Goal: Task Accomplishment & Management: Complete application form

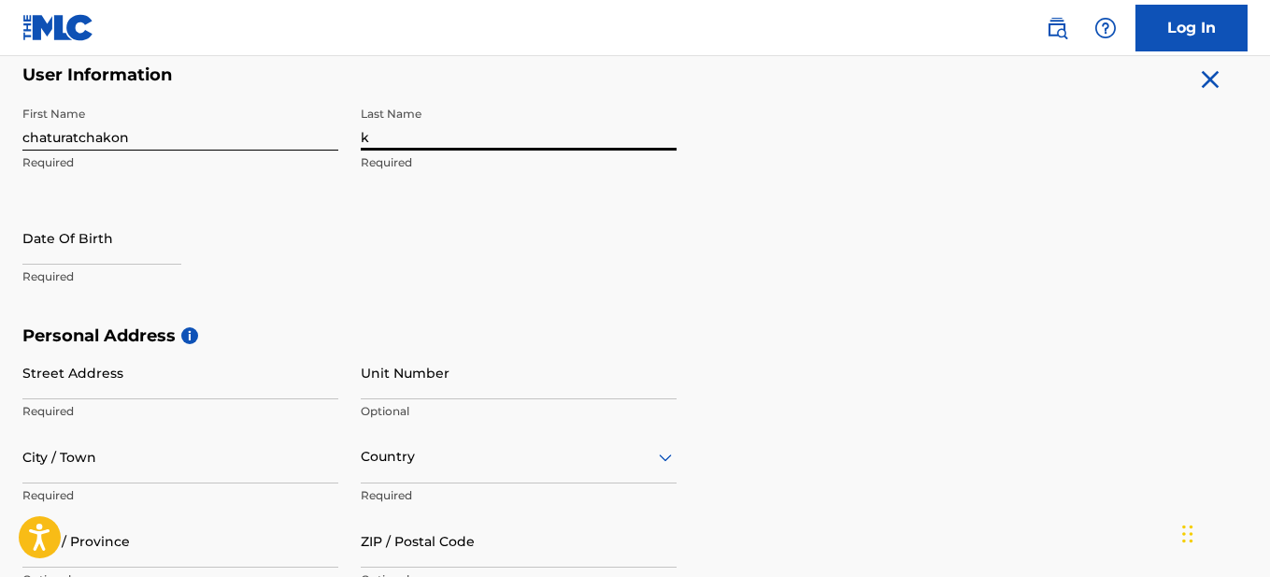
type input "[PERSON_NAME]"
click at [119, 244] on input "text" at bounding box center [101, 237] width 159 height 53
select select "8"
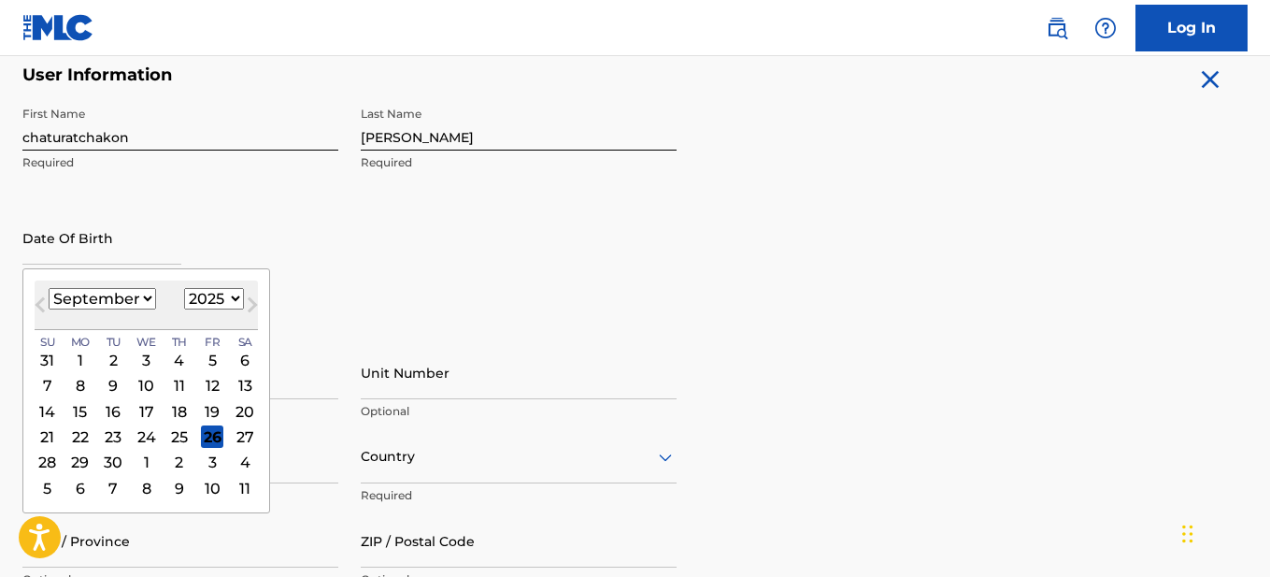
click at [222, 293] on select "1900 1901 1902 1903 1904 1905 1906 1907 1908 1909 1910 1911 1912 1913 1914 1915…" at bounding box center [214, 298] width 60 height 21
select select "2000"
click at [184, 288] on select "1900 1901 1902 1903 1904 1905 1906 1907 1908 1909 1910 1911 1912 1913 1914 1915…" at bounding box center [214, 298] width 60 height 21
click at [177, 379] on div "7" at bounding box center [179, 386] width 22 height 22
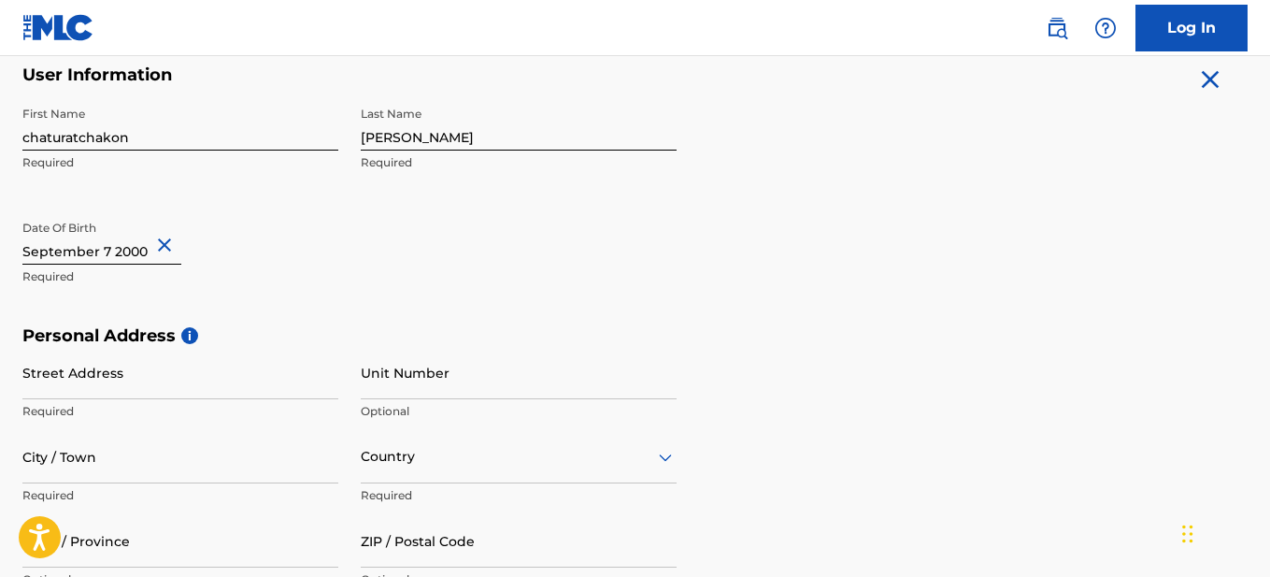
scroll to position [561, 0]
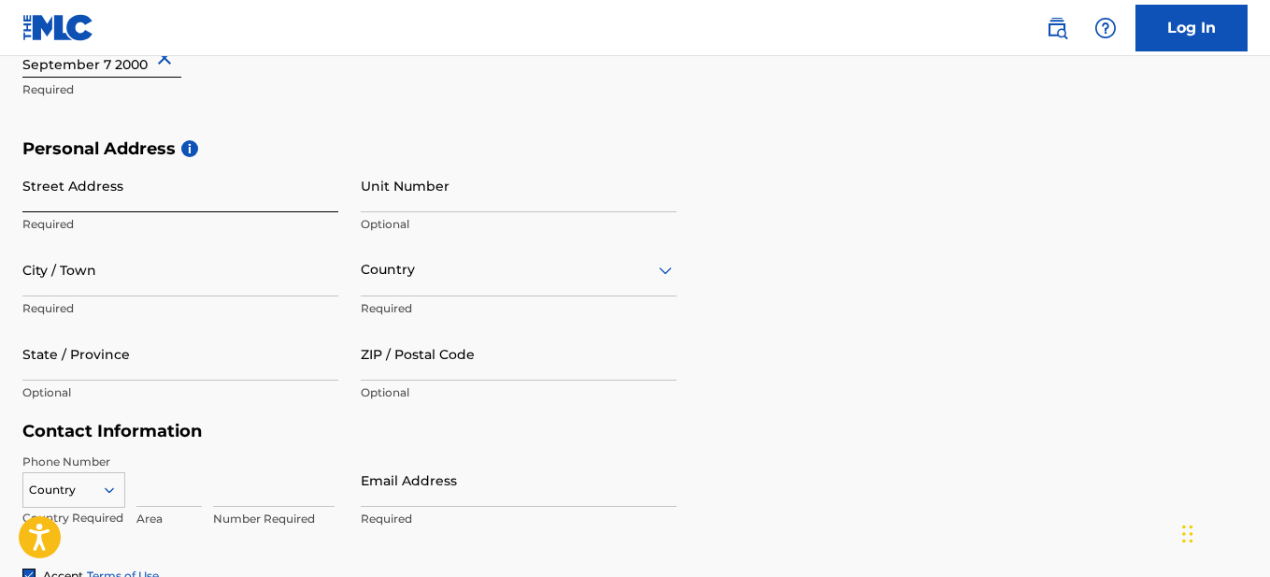
click at [136, 210] on input "Street Address" at bounding box center [180, 185] width 316 height 53
type input "DOILOR"
type input "ChaingMai"
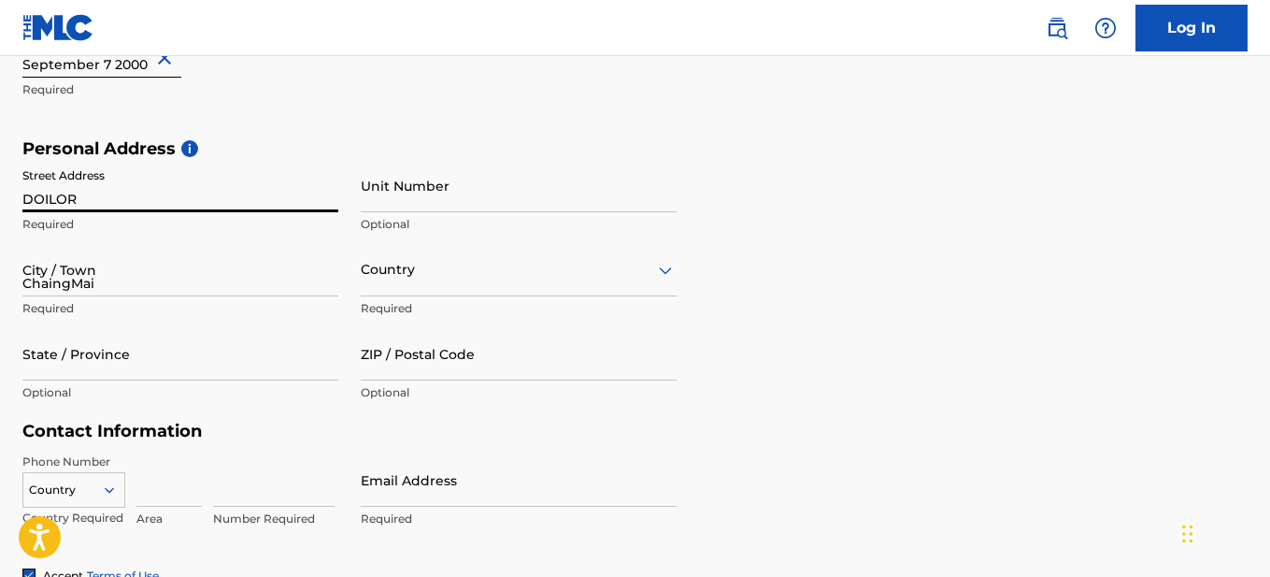
type input "[GEOGRAPHIC_DATA]"
type input "50160"
type input "96"
type input "8072235"
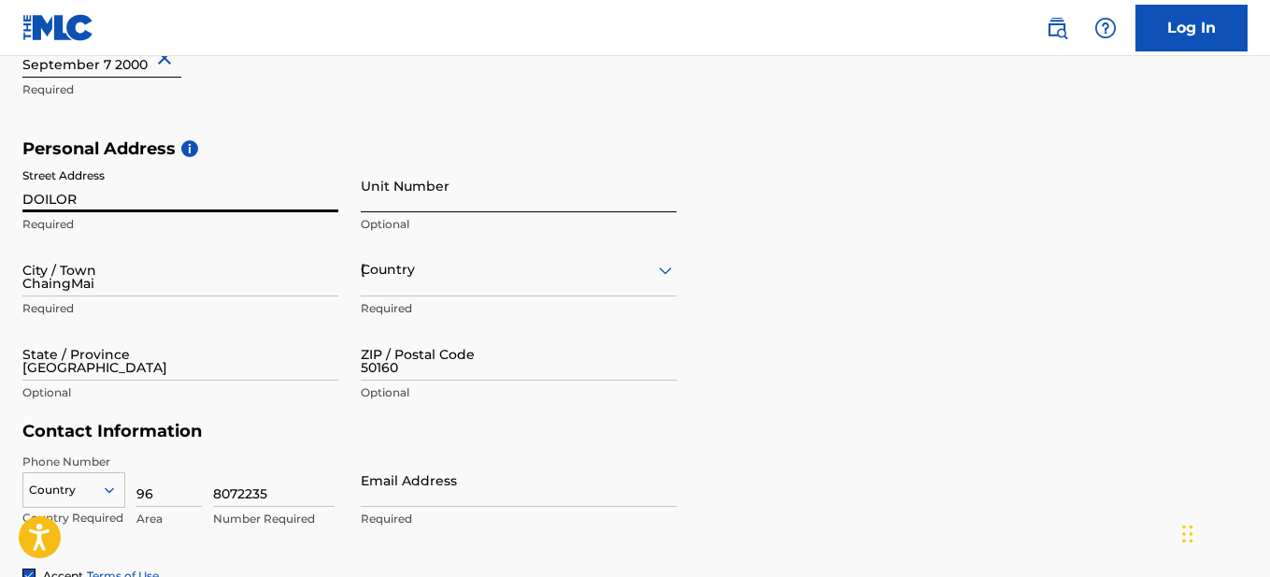
click at [446, 193] on input "Unit Number" at bounding box center [519, 185] width 316 height 53
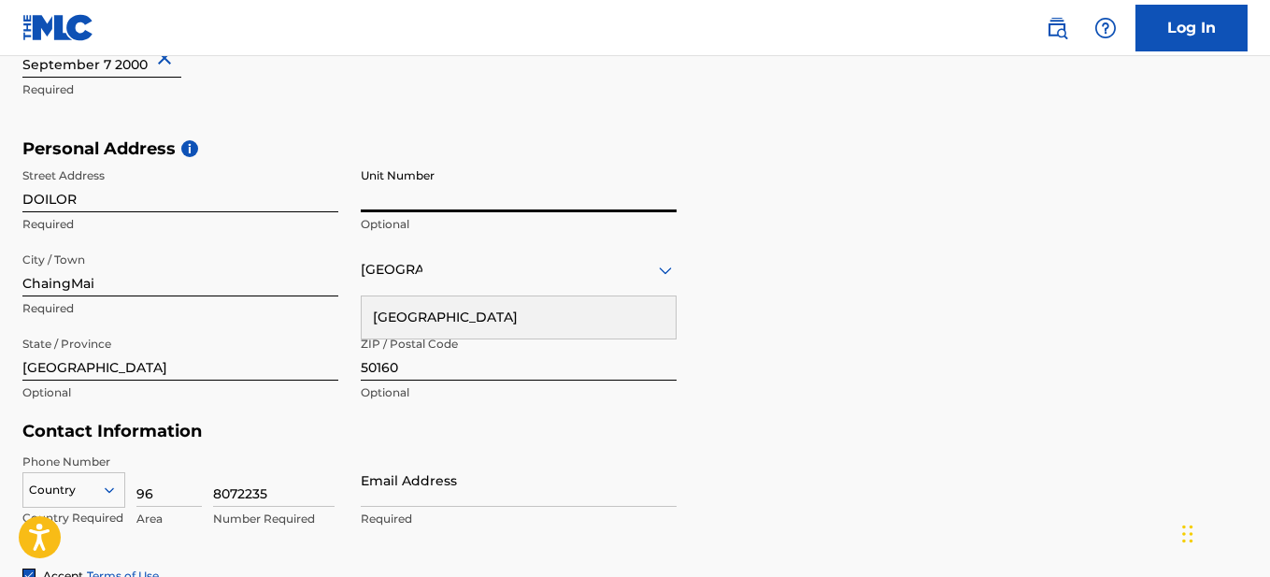
click at [451, 225] on p "Optional" at bounding box center [519, 224] width 316 height 17
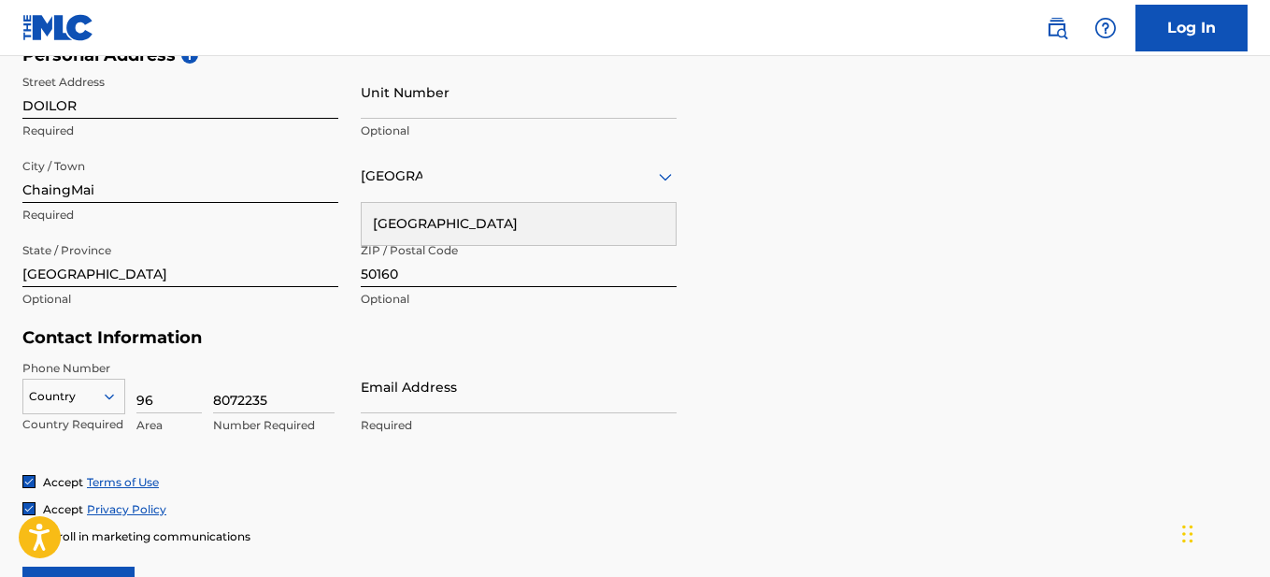
click at [101, 407] on div "Country" at bounding box center [73, 393] width 103 height 28
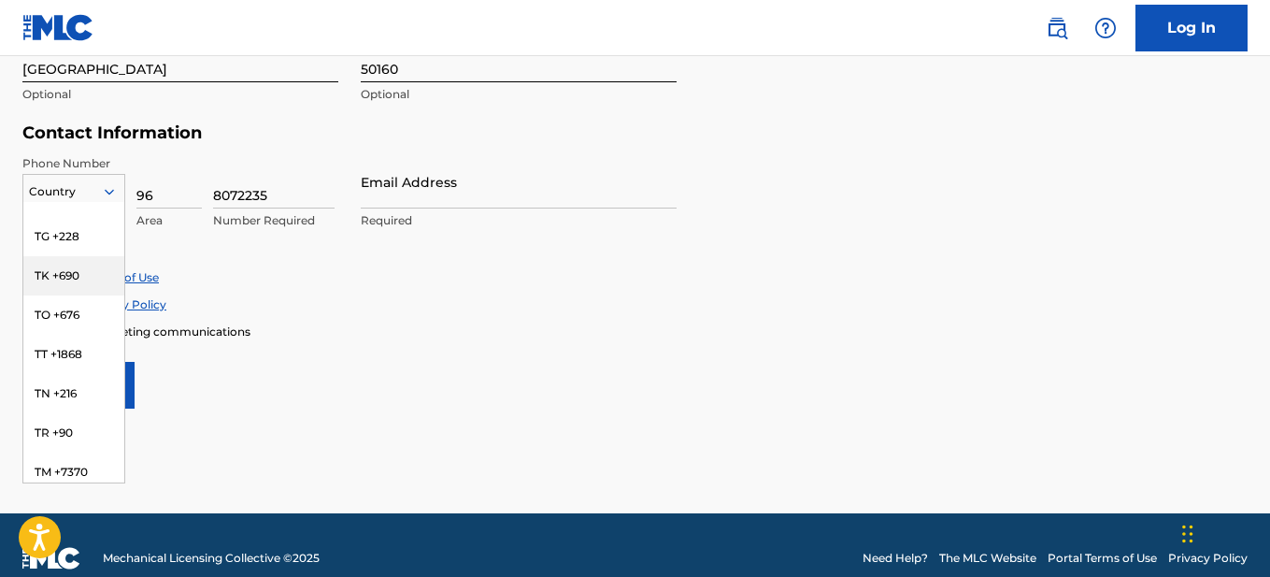
scroll to position [7501, 0]
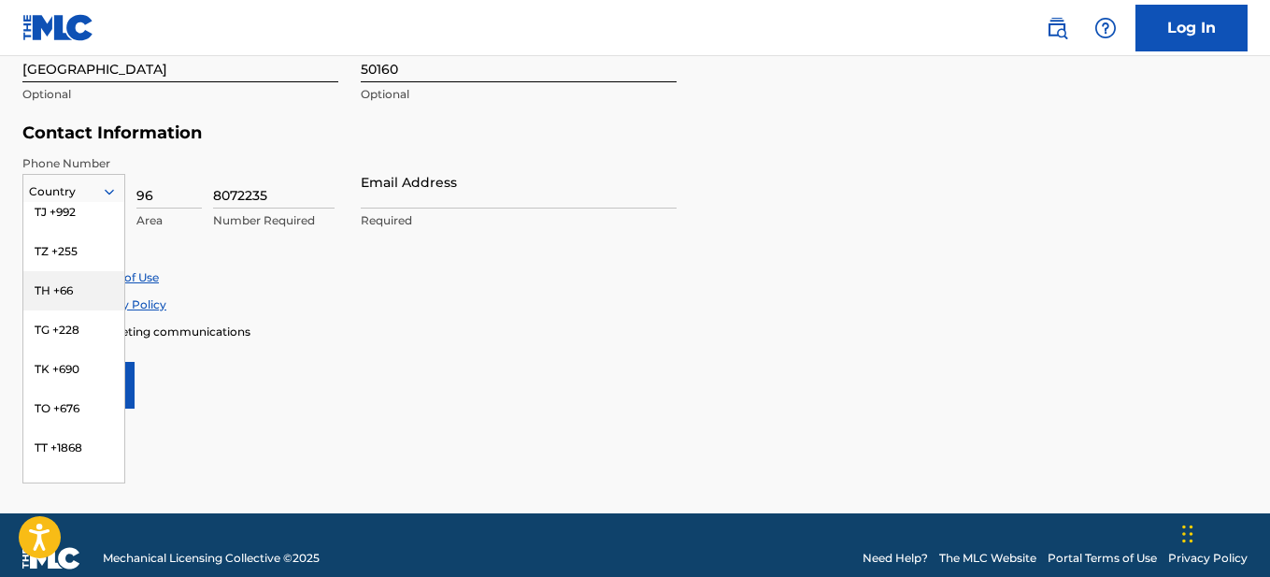
click at [81, 302] on div "TH +66" at bounding box center [73, 290] width 101 height 39
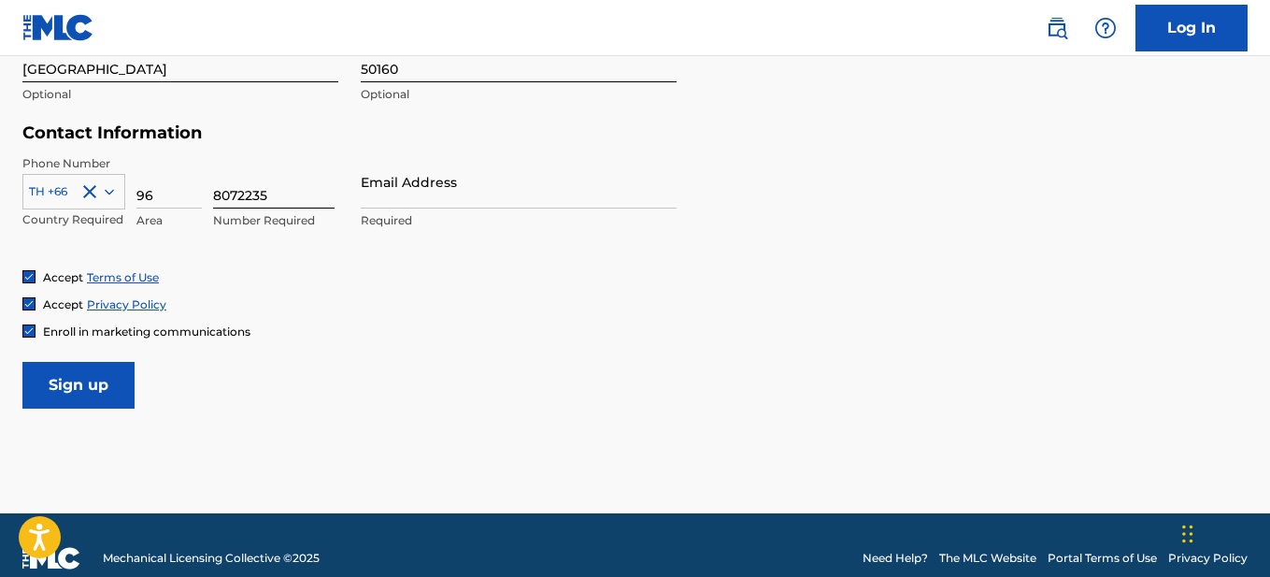
click at [250, 192] on input "8072235" at bounding box center [274, 181] width 122 height 53
click at [164, 196] on input "96" at bounding box center [168, 181] width 65 height 53
type input "6"
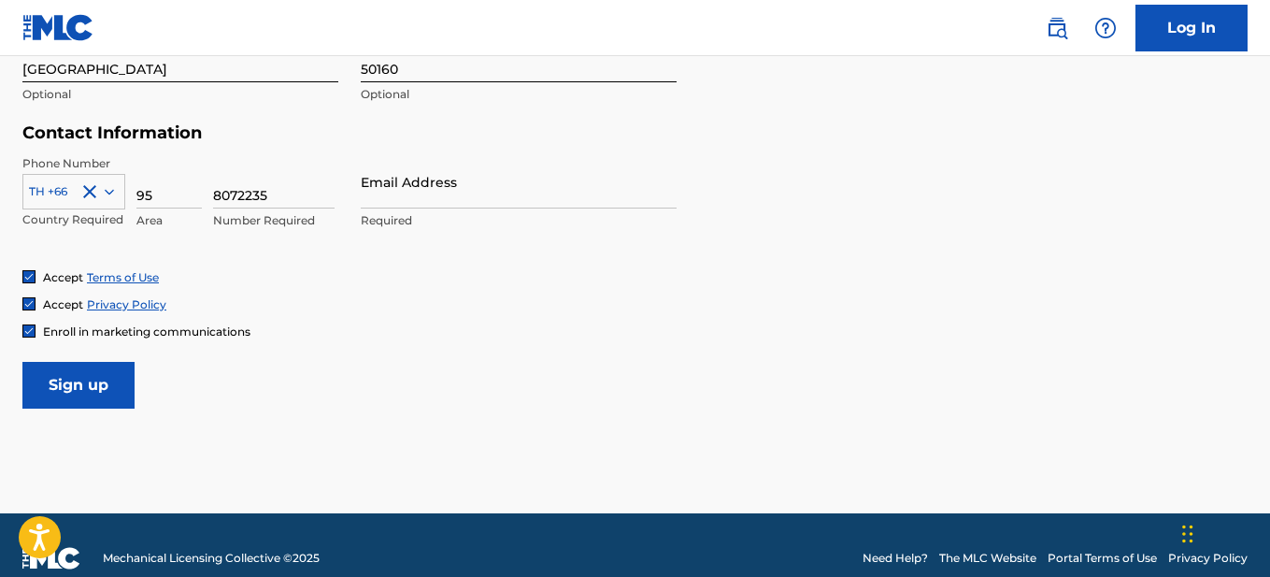
type input "95"
type input "2180476"
click at [381, 265] on div "Phone Number TH +66 Country Required 95 Area 2180476 Number Required Email Addr…" at bounding box center [349, 212] width 654 height 114
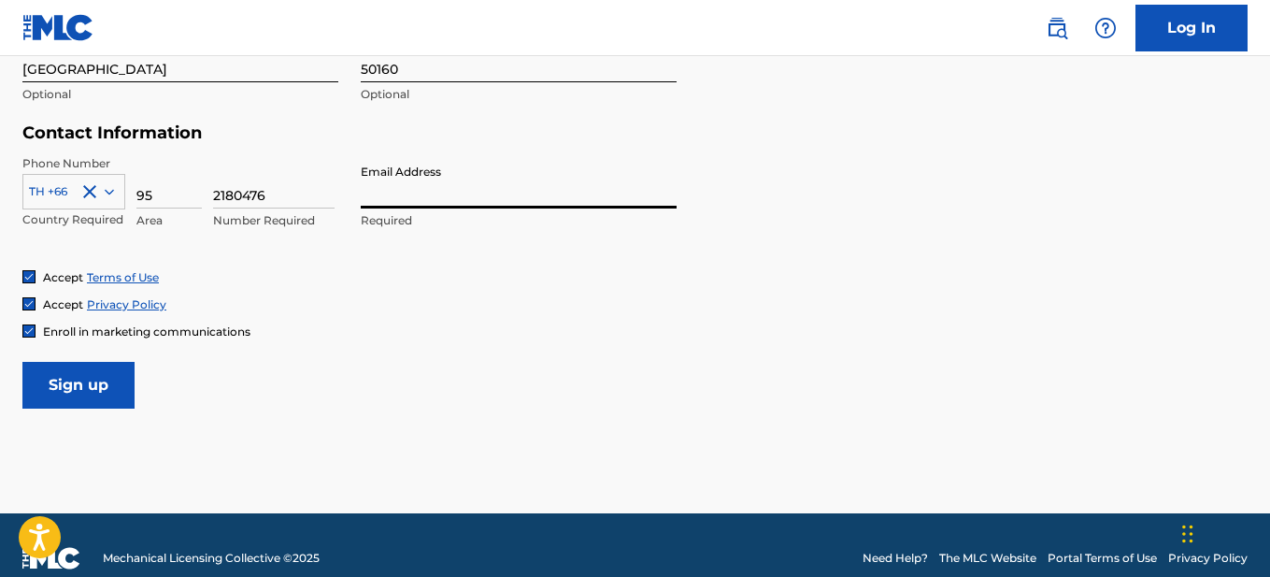
click at [436, 191] on input "Email Address" at bounding box center [519, 181] width 316 height 53
type input "[EMAIL_ADDRESS][DOMAIN_NAME]"
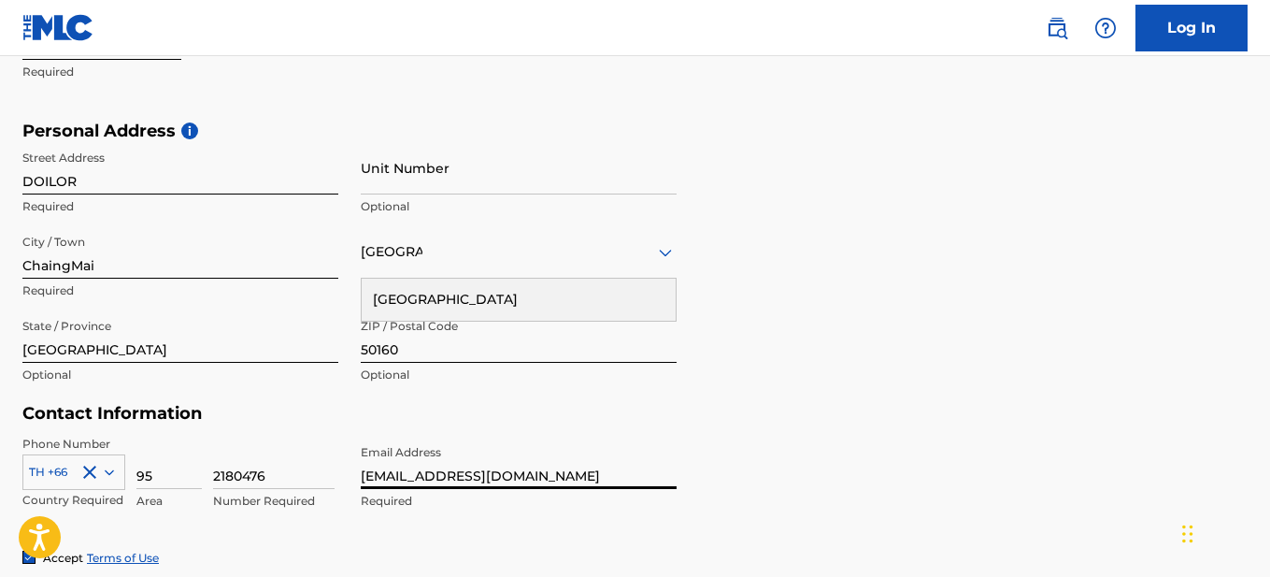
scroll to position [885, 0]
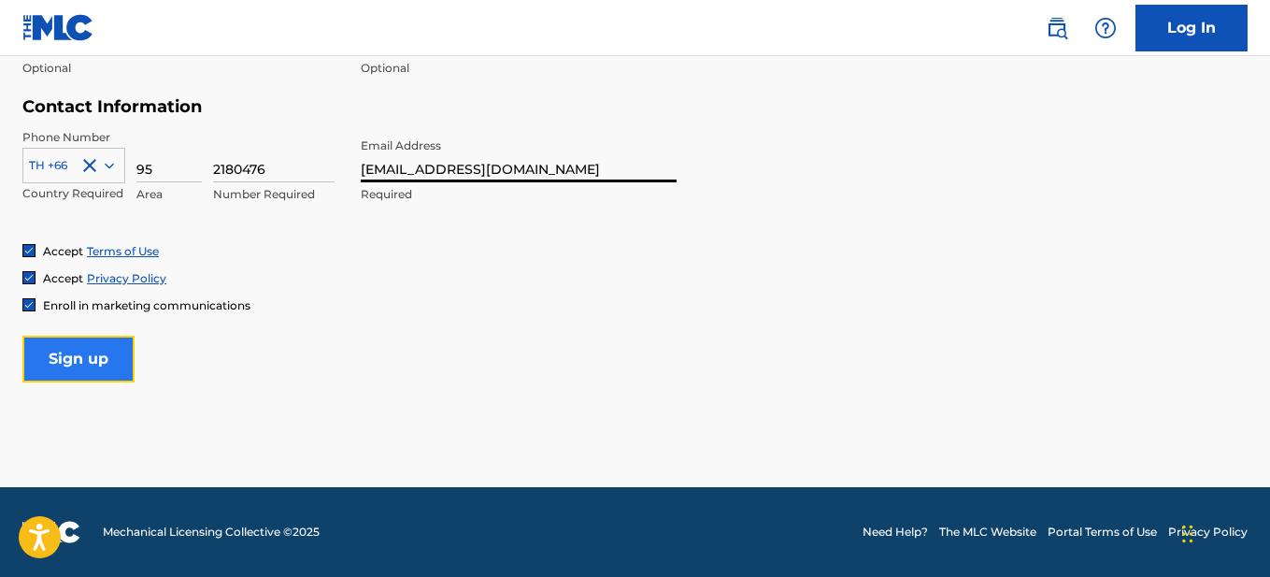
click at [115, 356] on input "Sign up" at bounding box center [78, 359] width 112 height 47
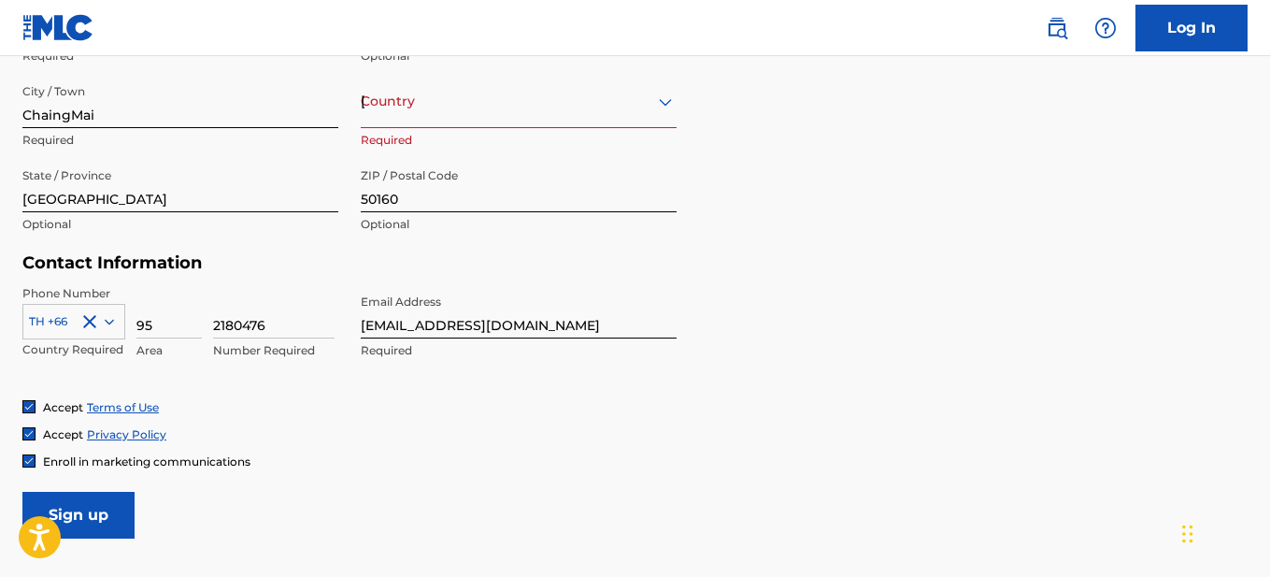
scroll to position [822, 0]
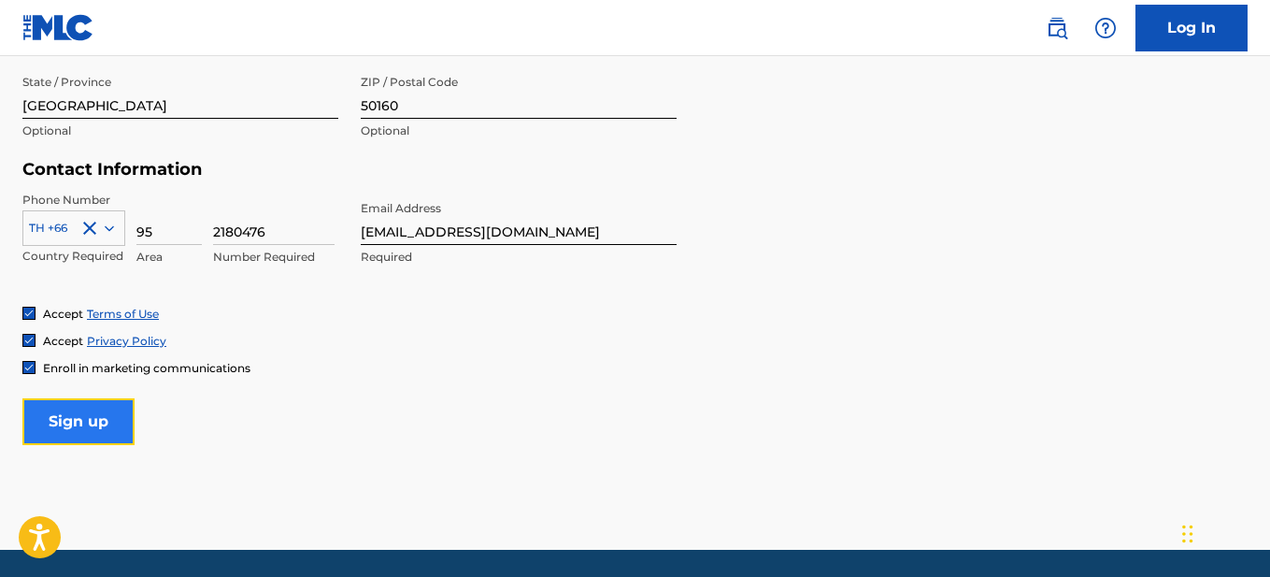
click at [107, 415] on input "Sign up" at bounding box center [78, 421] width 112 height 47
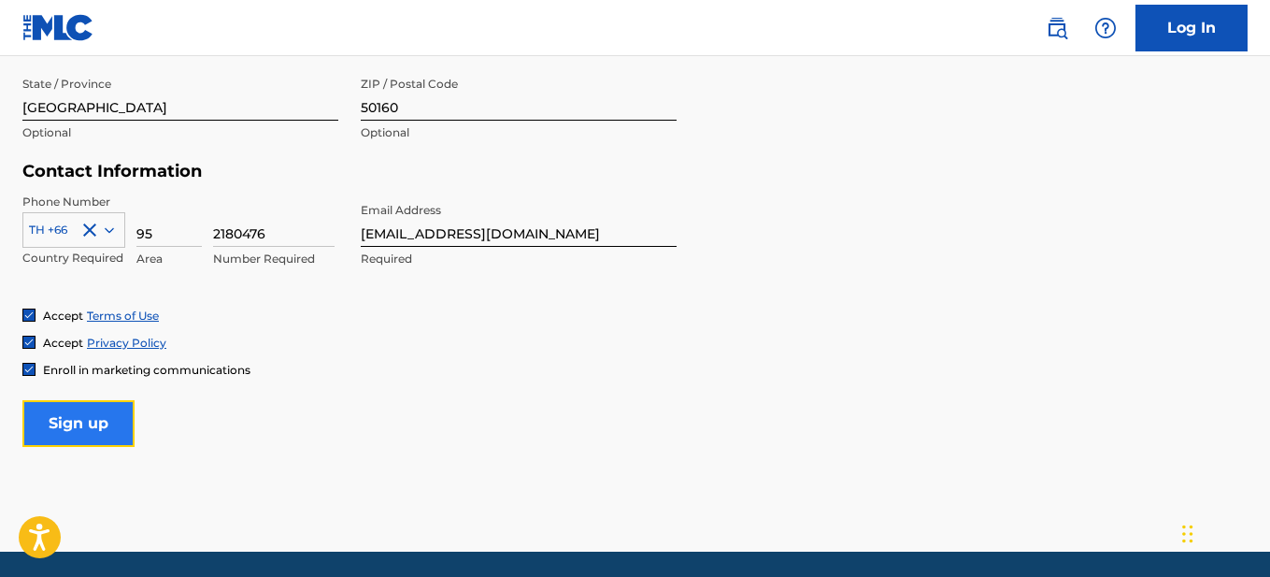
click at [130, 422] on input "Sign up" at bounding box center [78, 423] width 112 height 47
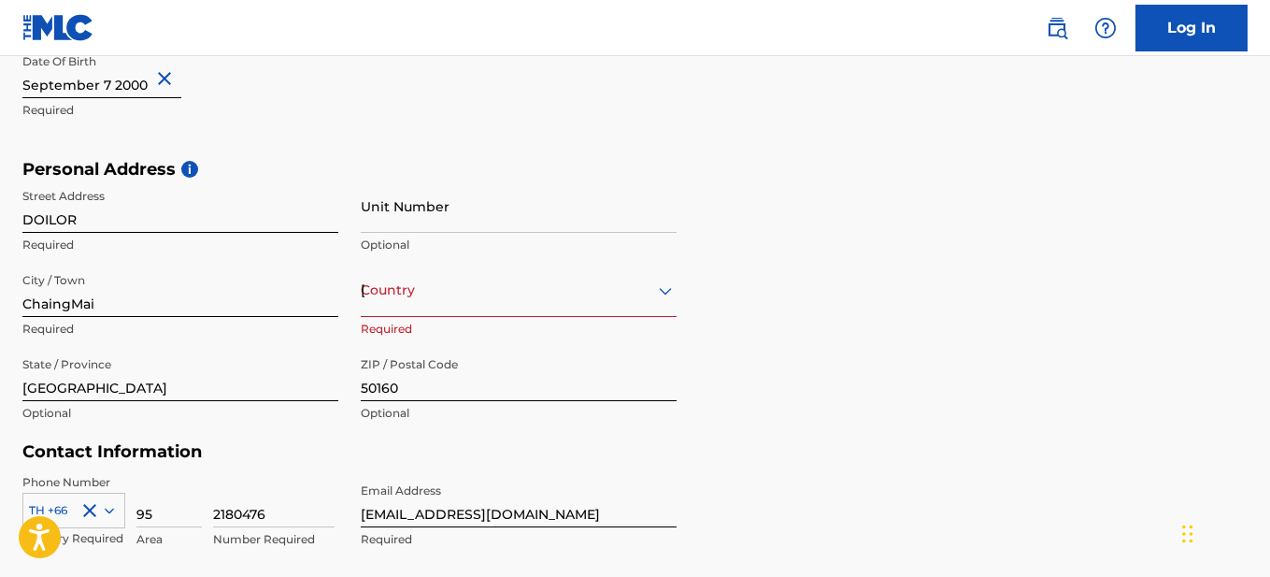
click at [477, 301] on div "option , selected. Select is focused ,type to refine list, press Down to open t…" at bounding box center [519, 290] width 316 height 53
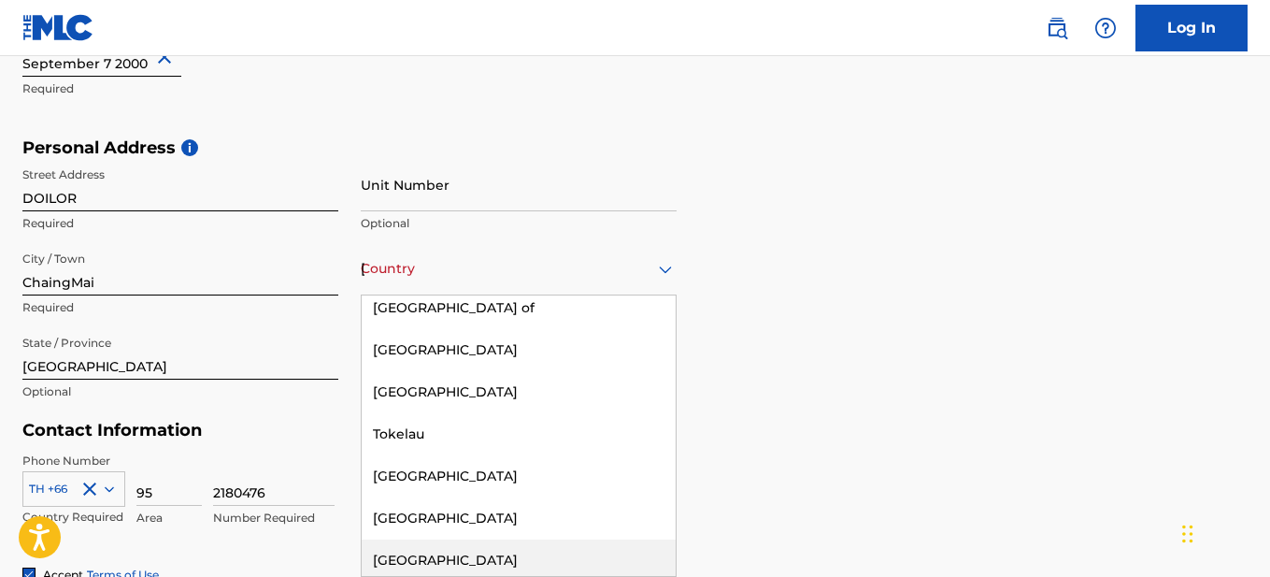
scroll to position [8318, 0]
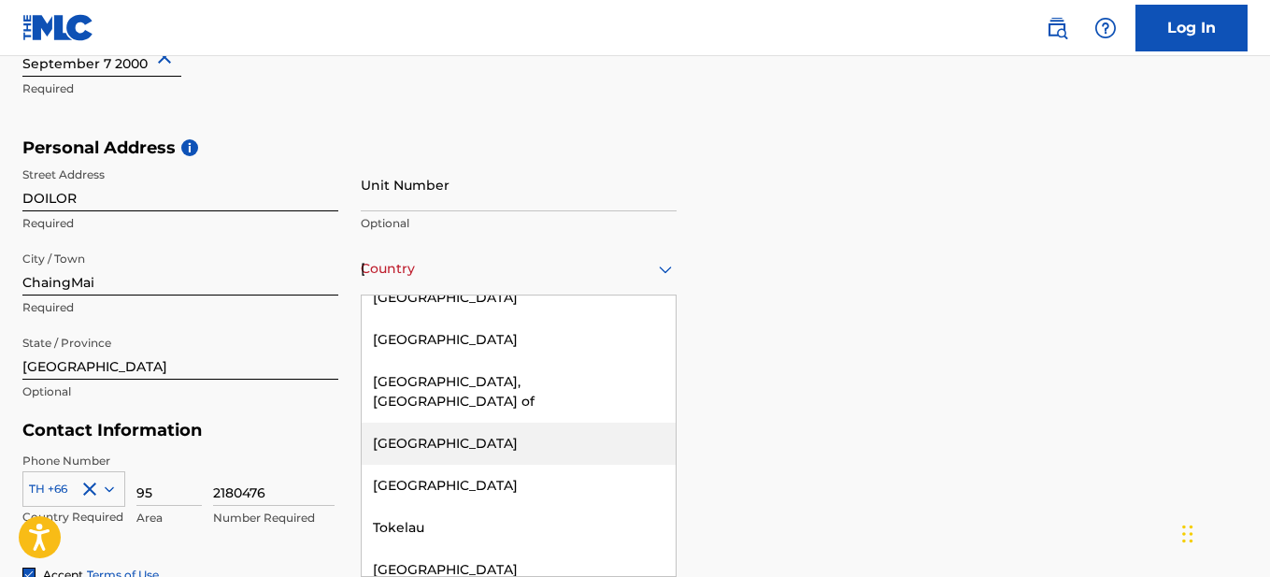
click at [422, 422] on div "[GEOGRAPHIC_DATA]" at bounding box center [519, 443] width 314 height 42
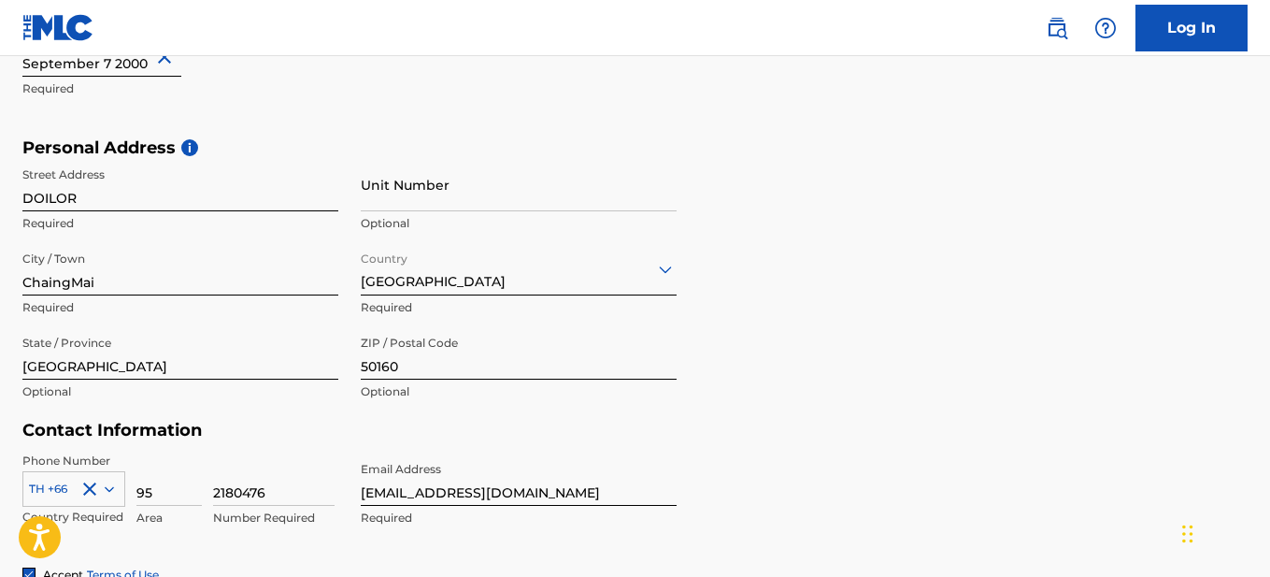
scroll to position [885, 0]
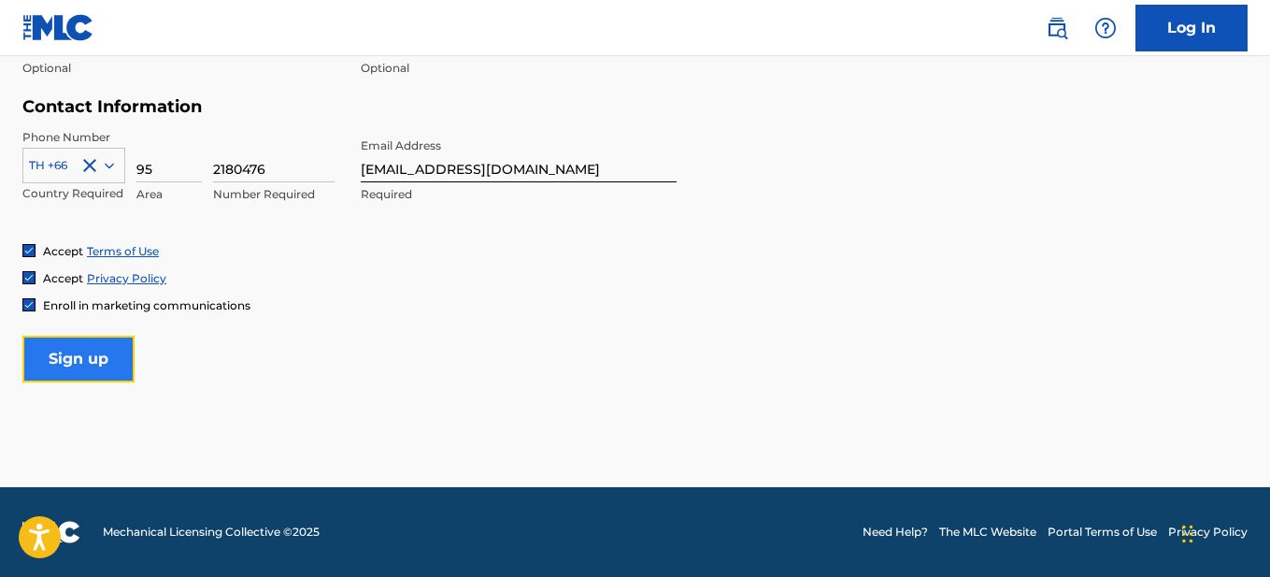
click at [105, 366] on input "Sign up" at bounding box center [78, 359] width 112 height 47
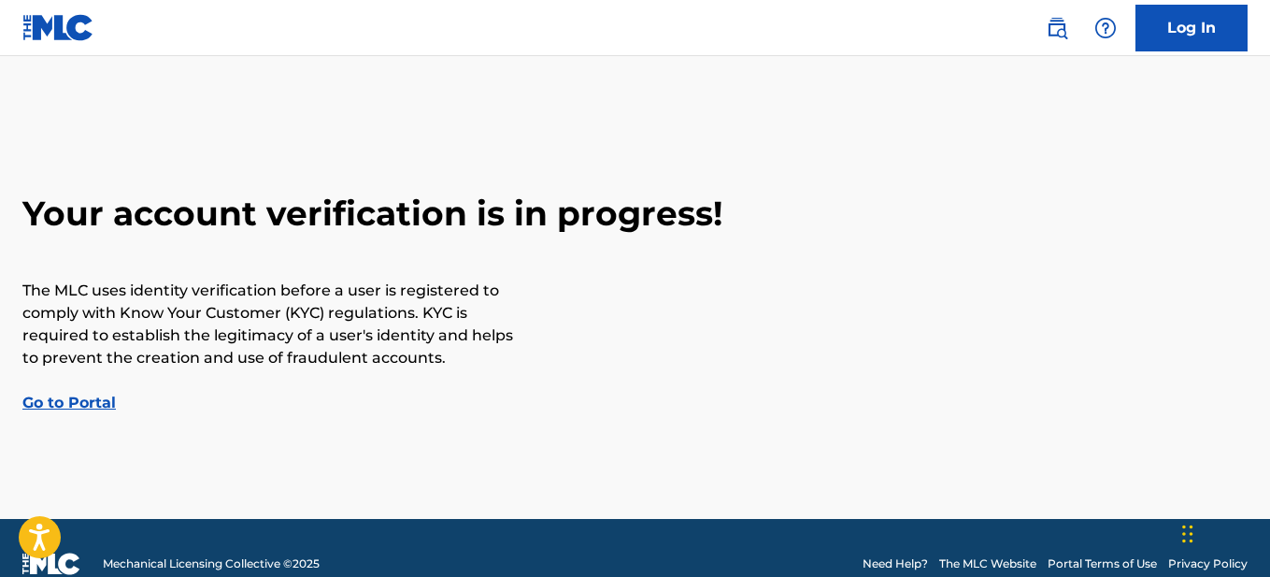
scroll to position [32, 0]
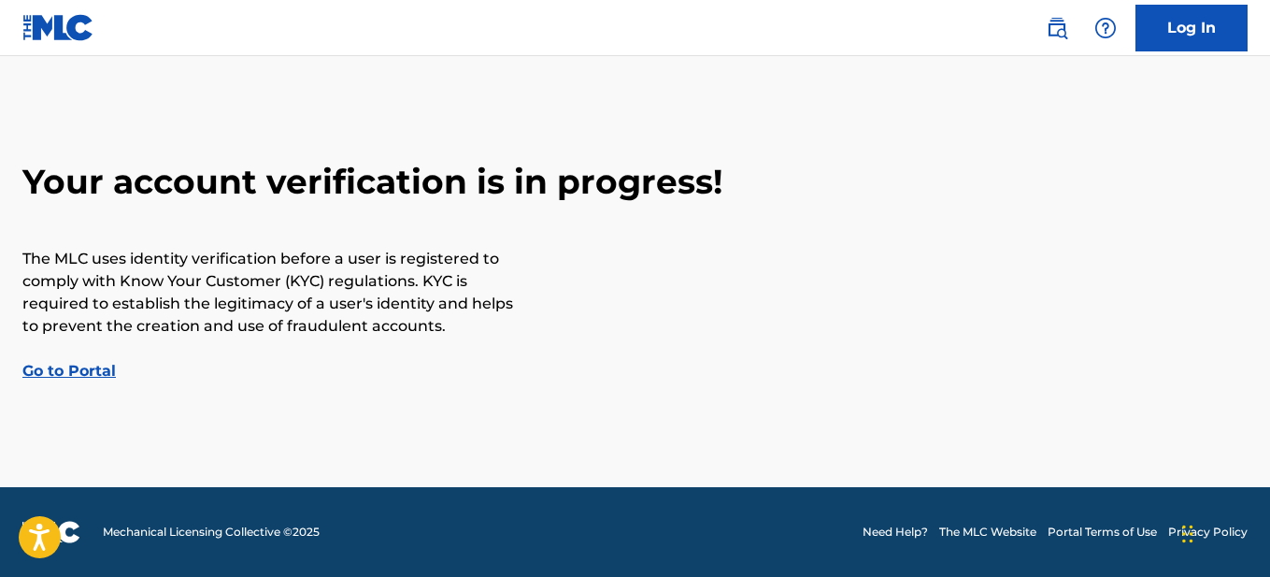
click at [89, 368] on link "Go to Portal" at bounding box center [68, 371] width 93 height 18
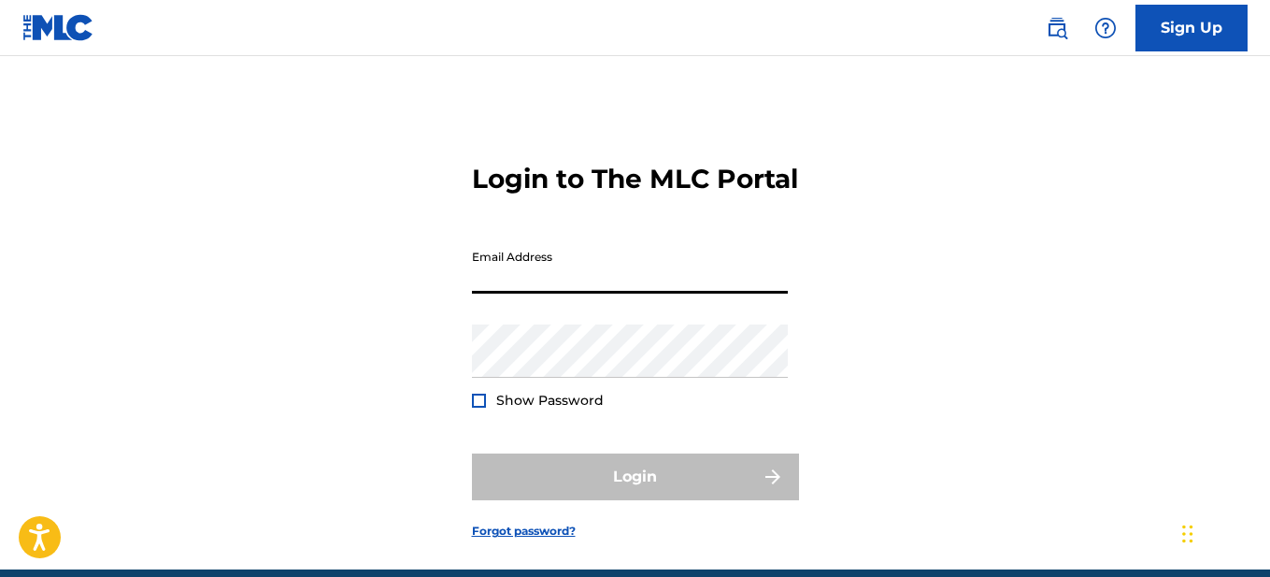
click at [571, 292] on input "Email Address" at bounding box center [630, 266] width 316 height 53
type input "[EMAIL_ADDRESS][DOMAIN_NAME]"
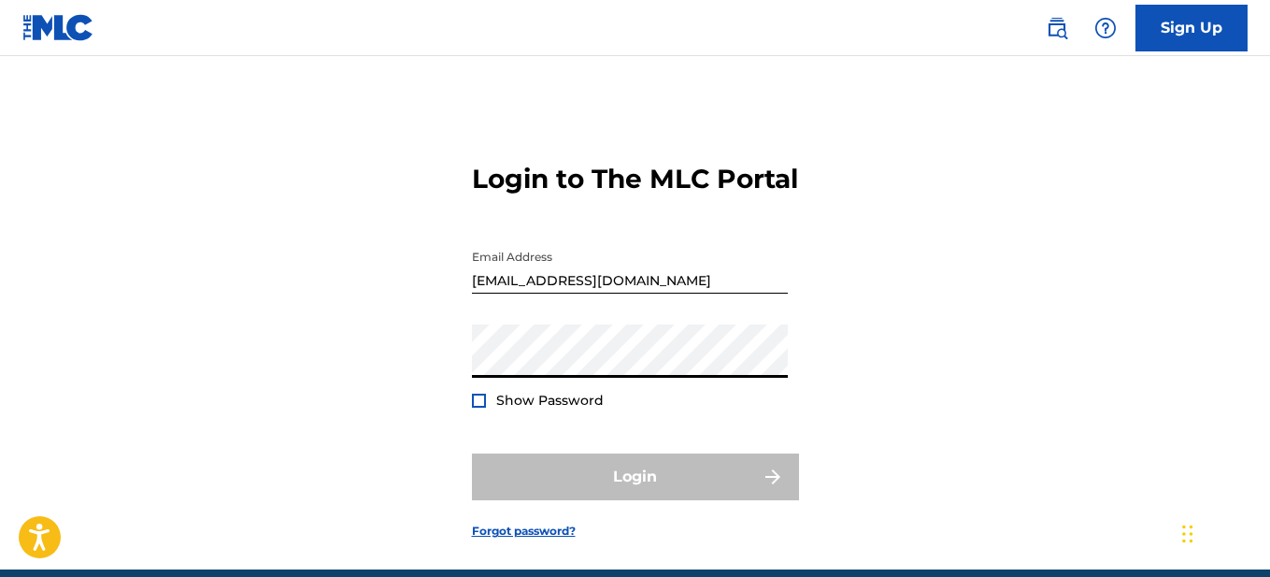
click at [388, 368] on div "Login to The MLC Portal Email Address [EMAIL_ADDRESS][DOMAIN_NAME] Password Sho…" at bounding box center [635, 336] width 1270 height 466
